Goal: Check status

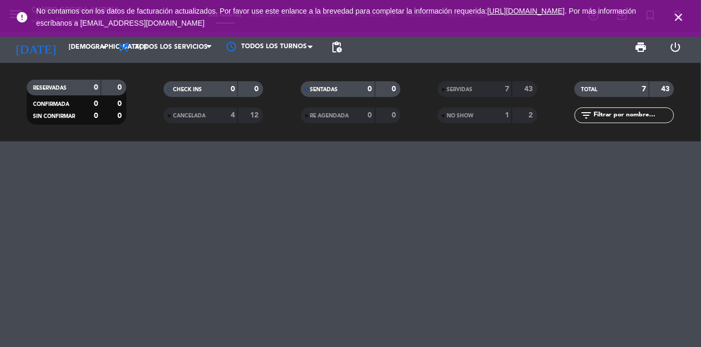
click at [682, 16] on icon "close" at bounding box center [678, 17] width 13 height 13
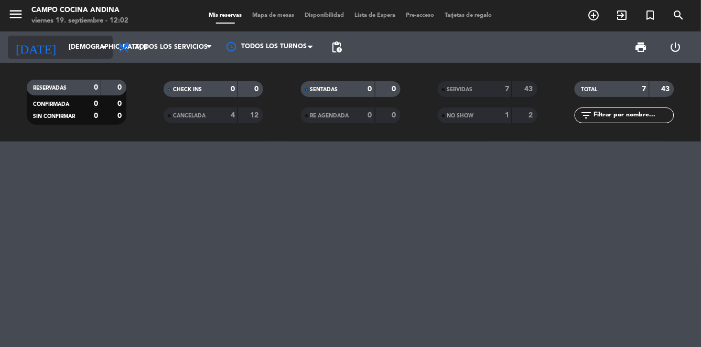
click at [98, 50] on icon "arrow_drop_down" at bounding box center [103, 47] width 13 height 13
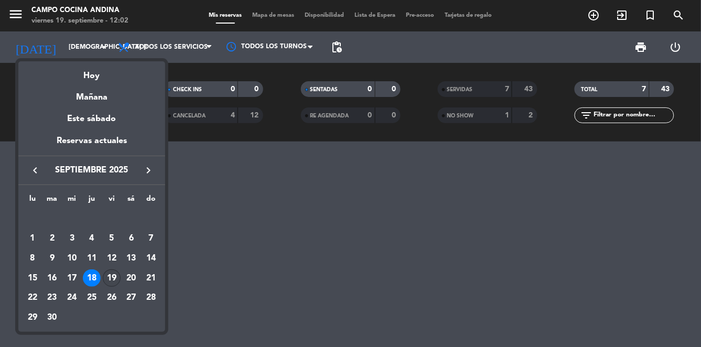
click at [113, 274] on div "19" at bounding box center [112, 278] width 18 height 18
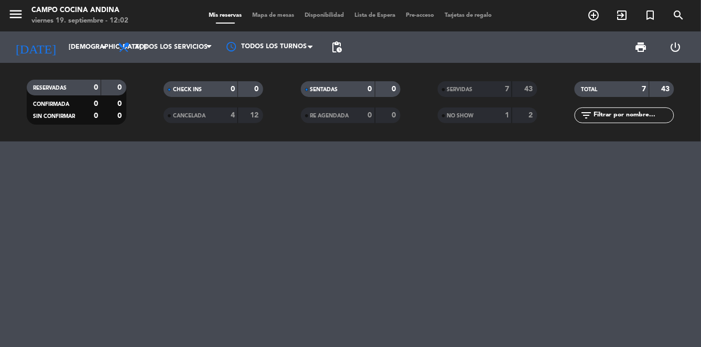
type input "vie. [DATE]"
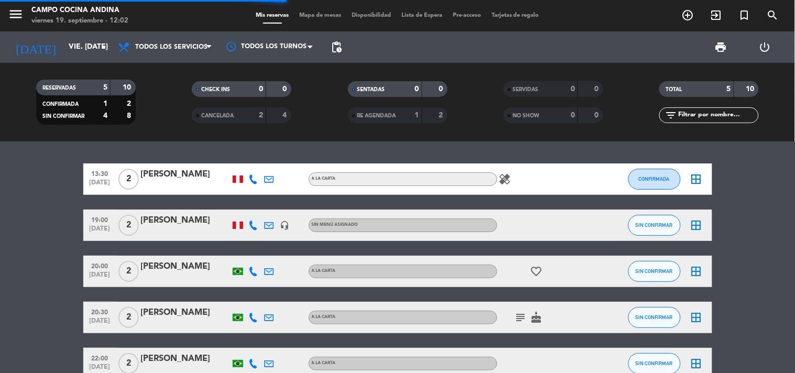
click at [700, 185] on bookings-row "13:30 [DATE] 2 [PERSON_NAME] A [PERSON_NAME] healing CONFIRMADA border_all 19:0…" at bounding box center [397, 272] width 795 height 216
click at [14, 18] on icon "menu" at bounding box center [16, 14] width 16 height 16
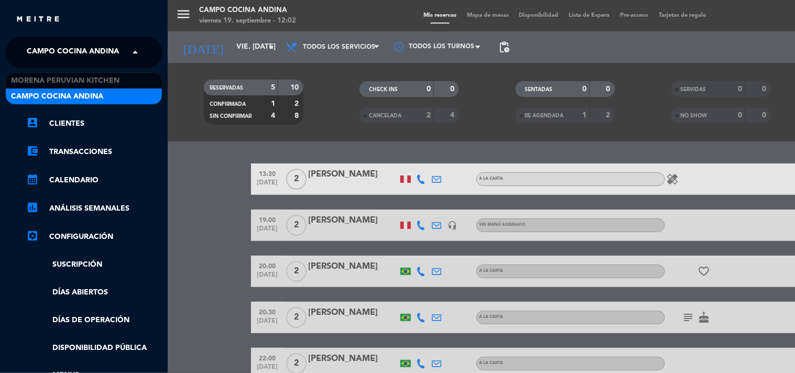
click at [129, 53] on span at bounding box center [138, 52] width 18 height 22
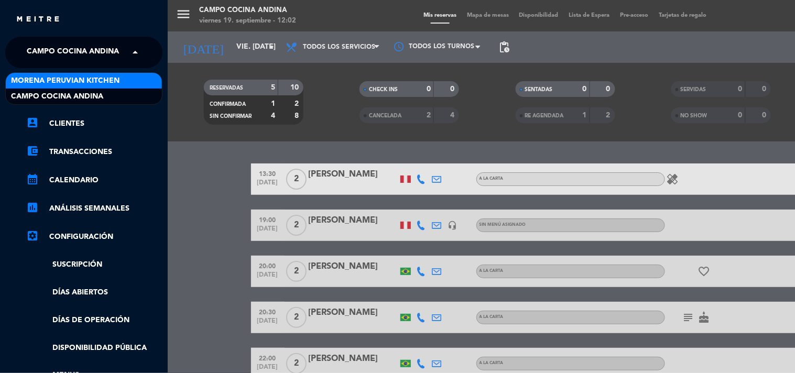
click at [116, 86] on span "Morena Peruvian Kitchen" at bounding box center [65, 81] width 108 height 12
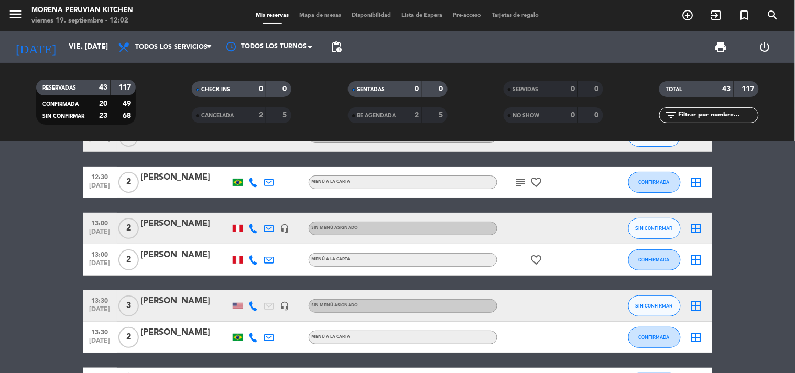
scroll to position [116, 0]
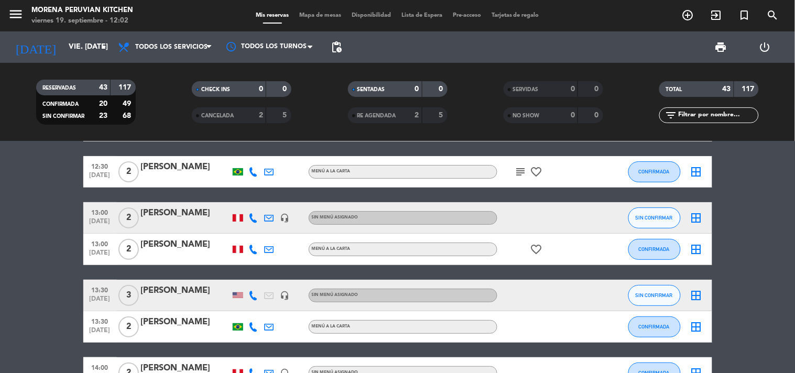
scroll to position [0, 0]
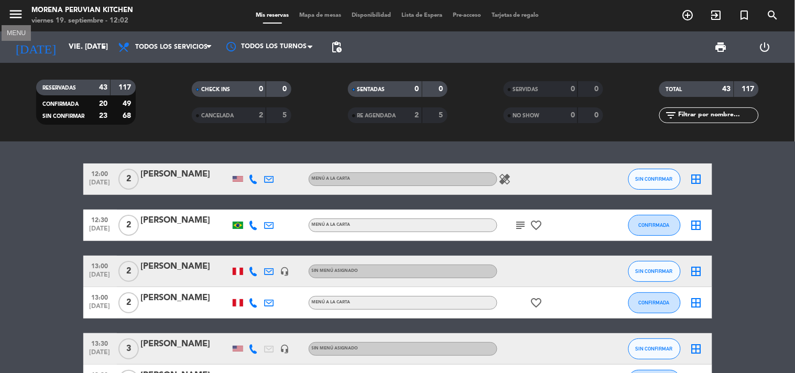
click at [15, 20] on icon "menu" at bounding box center [16, 14] width 16 height 16
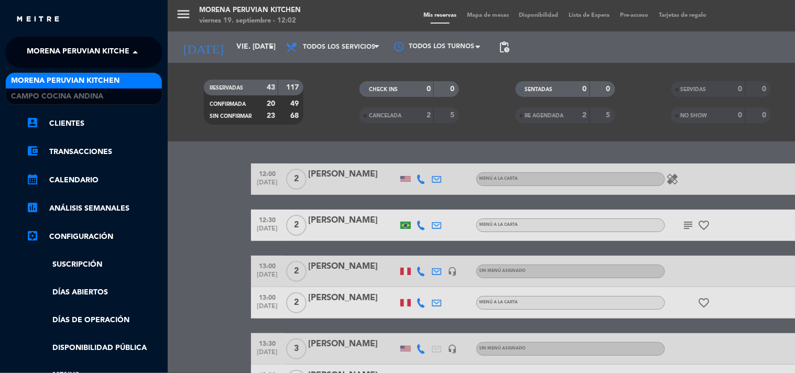
click at [134, 58] on span at bounding box center [138, 52] width 18 height 22
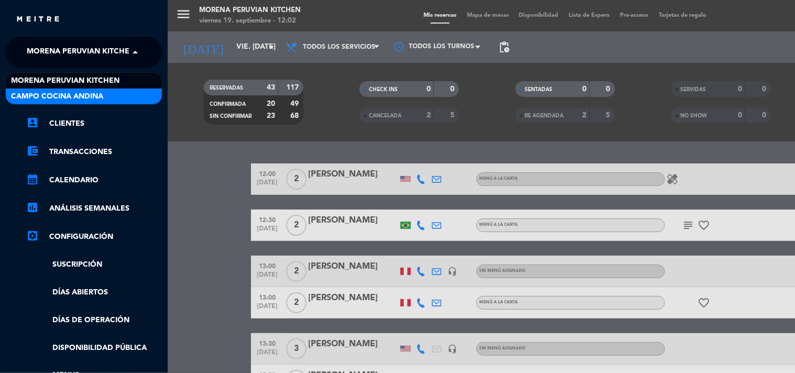
click at [131, 100] on div "Campo Cocina Andina" at bounding box center [84, 97] width 156 height 16
